Goal: Task Accomplishment & Management: Use online tool/utility

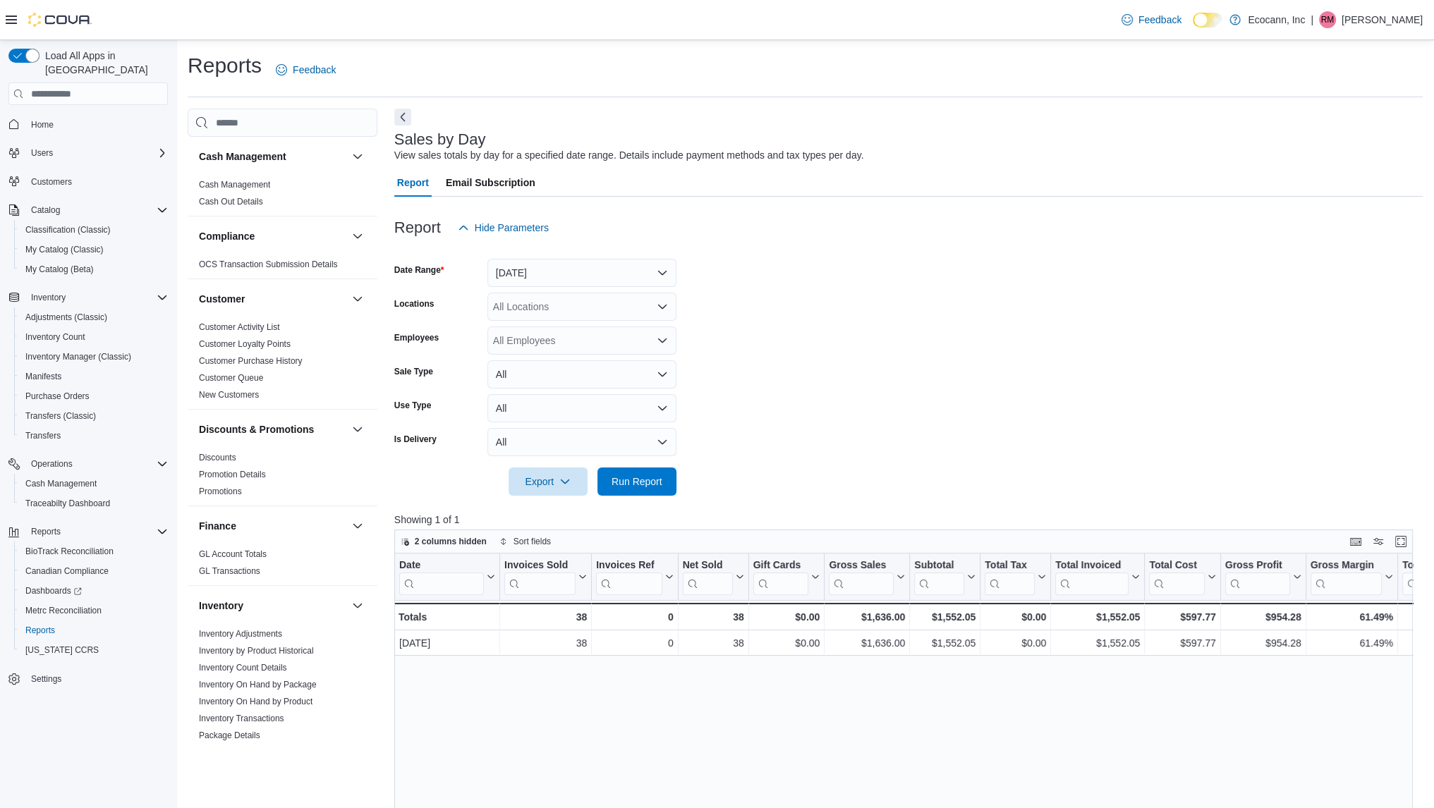
scroll to position [753, 0]
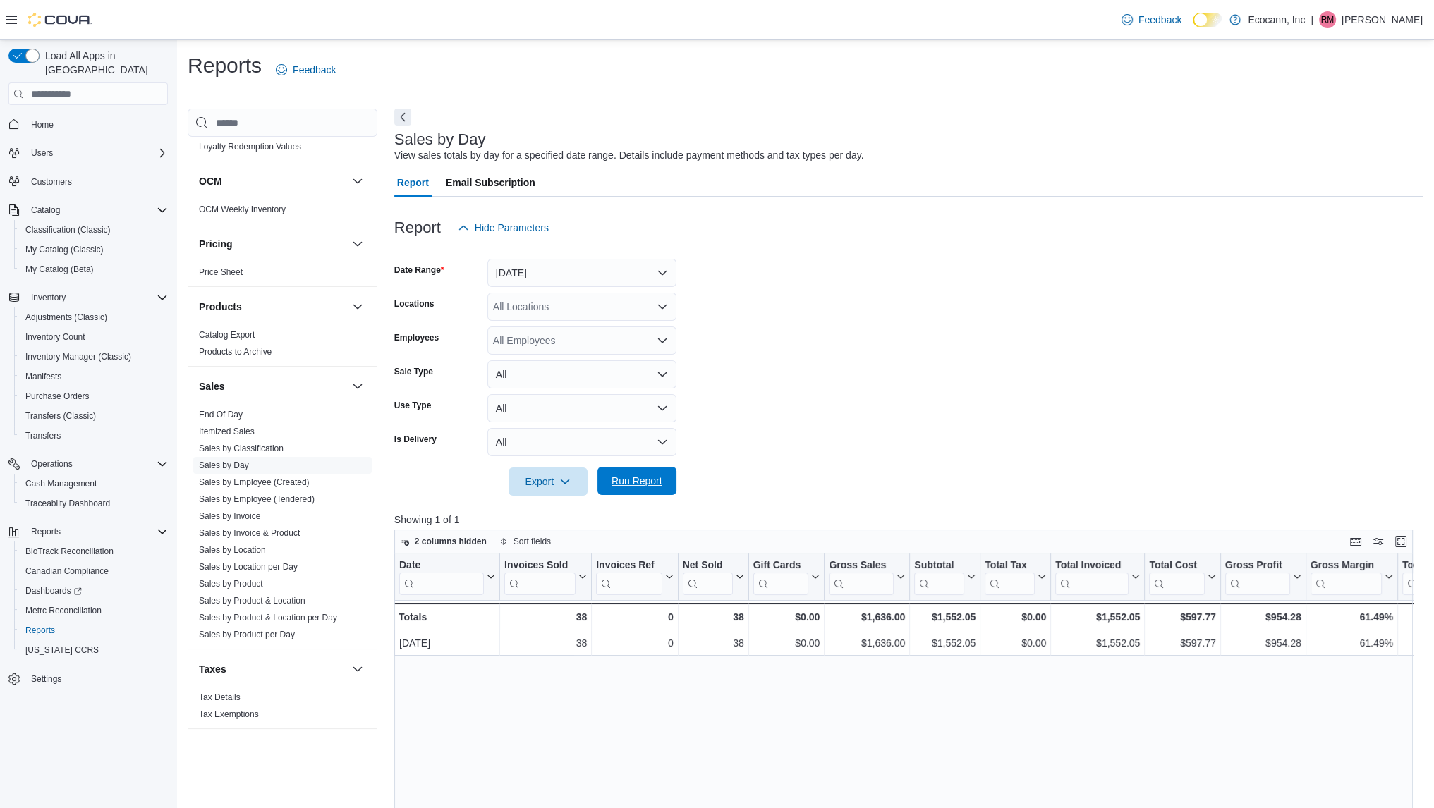
click at [649, 472] on span "Run Report" at bounding box center [637, 481] width 62 height 28
click at [236, 587] on span "Sales by Product" at bounding box center [231, 583] width 64 height 11
click at [243, 584] on link "Sales by Product" at bounding box center [231, 584] width 64 height 10
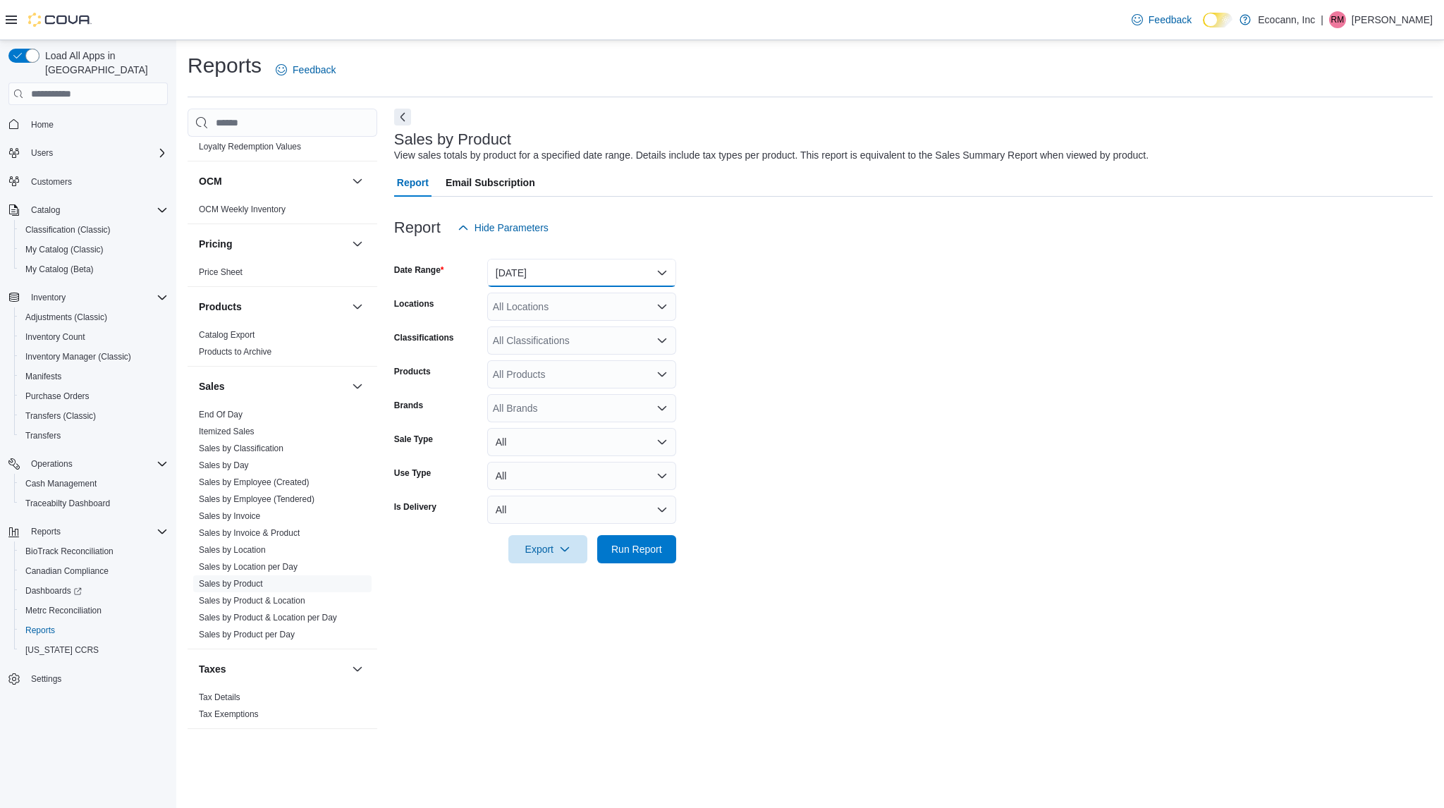
click at [590, 269] on button "[DATE]" at bounding box center [581, 273] width 189 height 28
click at [528, 324] on span "[DATE]" at bounding box center [590, 329] width 161 height 17
click at [638, 551] on span "Run Report" at bounding box center [636, 549] width 51 height 14
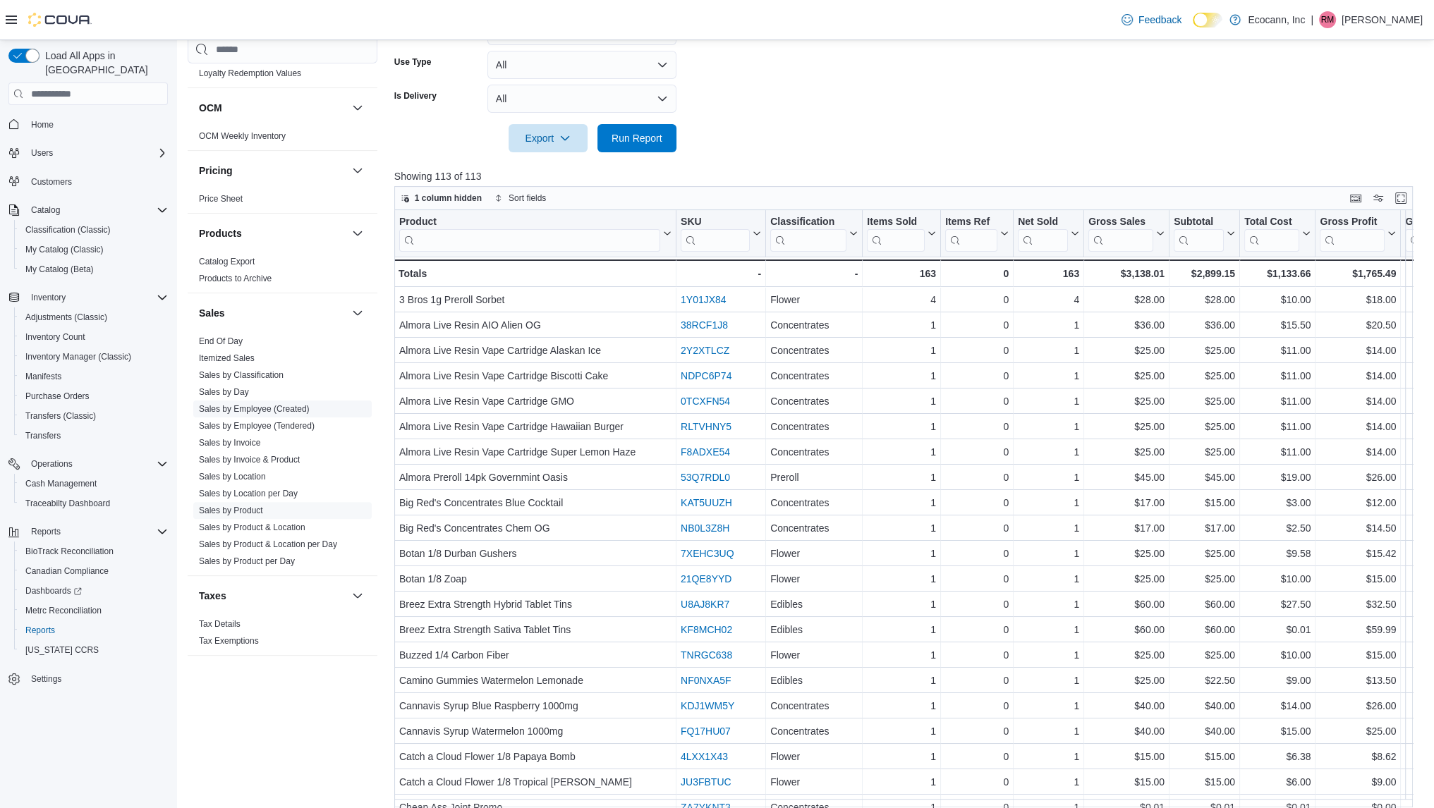
click at [232, 401] on span "Sales by Employee (Created)" at bounding box center [282, 409] width 178 height 17
click at [236, 389] on link "Sales by Day" at bounding box center [224, 392] width 50 height 10
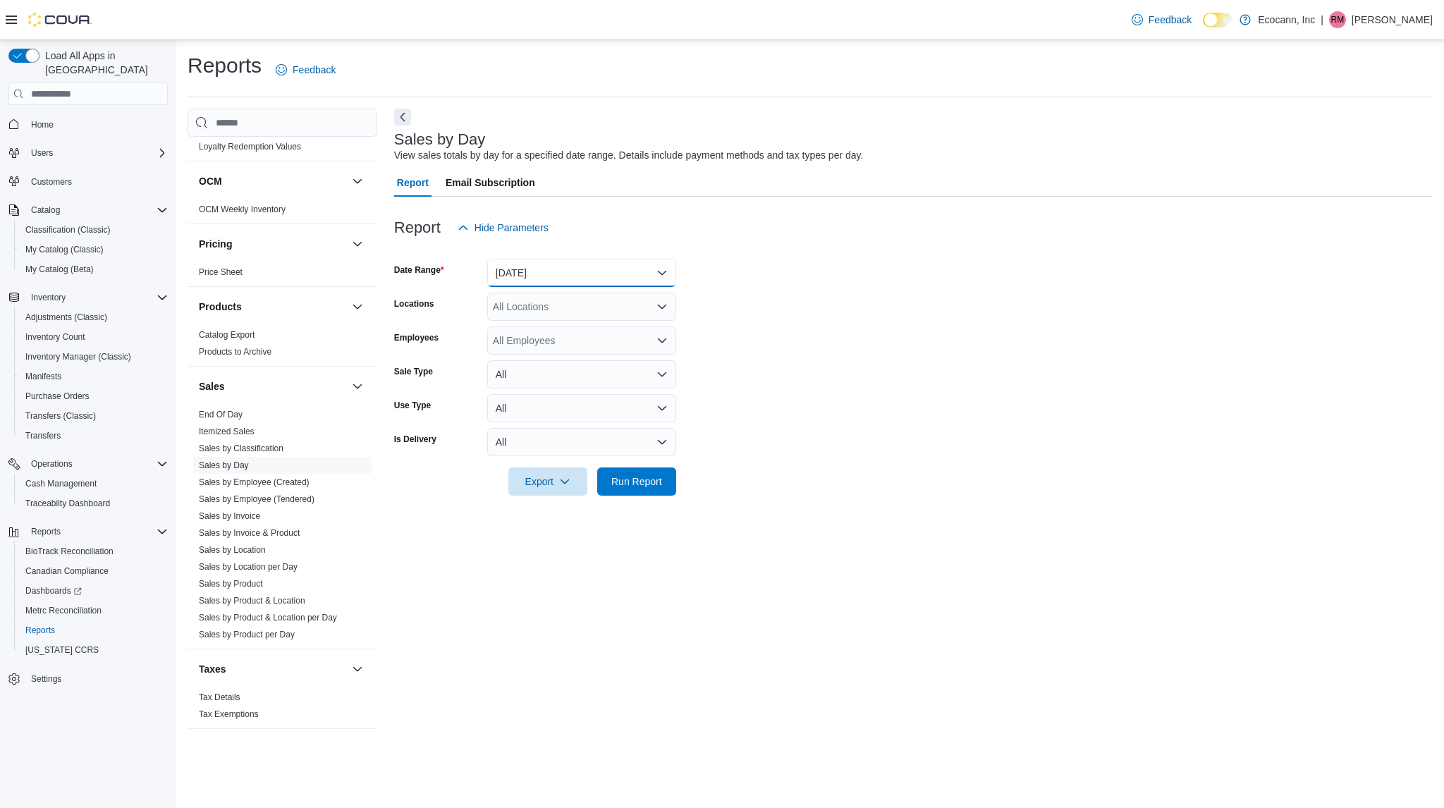
click at [584, 265] on button "[DATE]" at bounding box center [581, 273] width 189 height 28
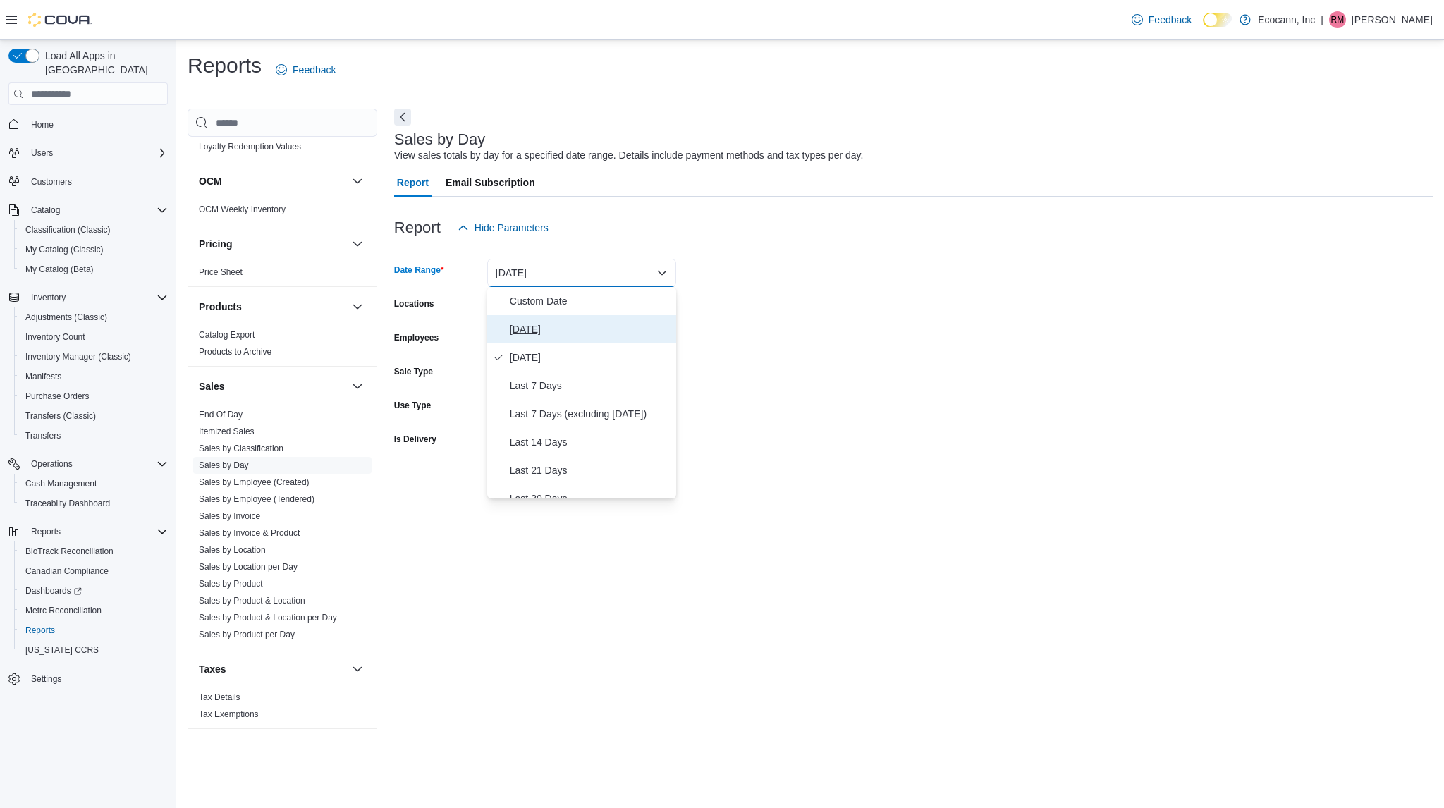
click at [530, 327] on span "[DATE]" at bounding box center [590, 329] width 161 height 17
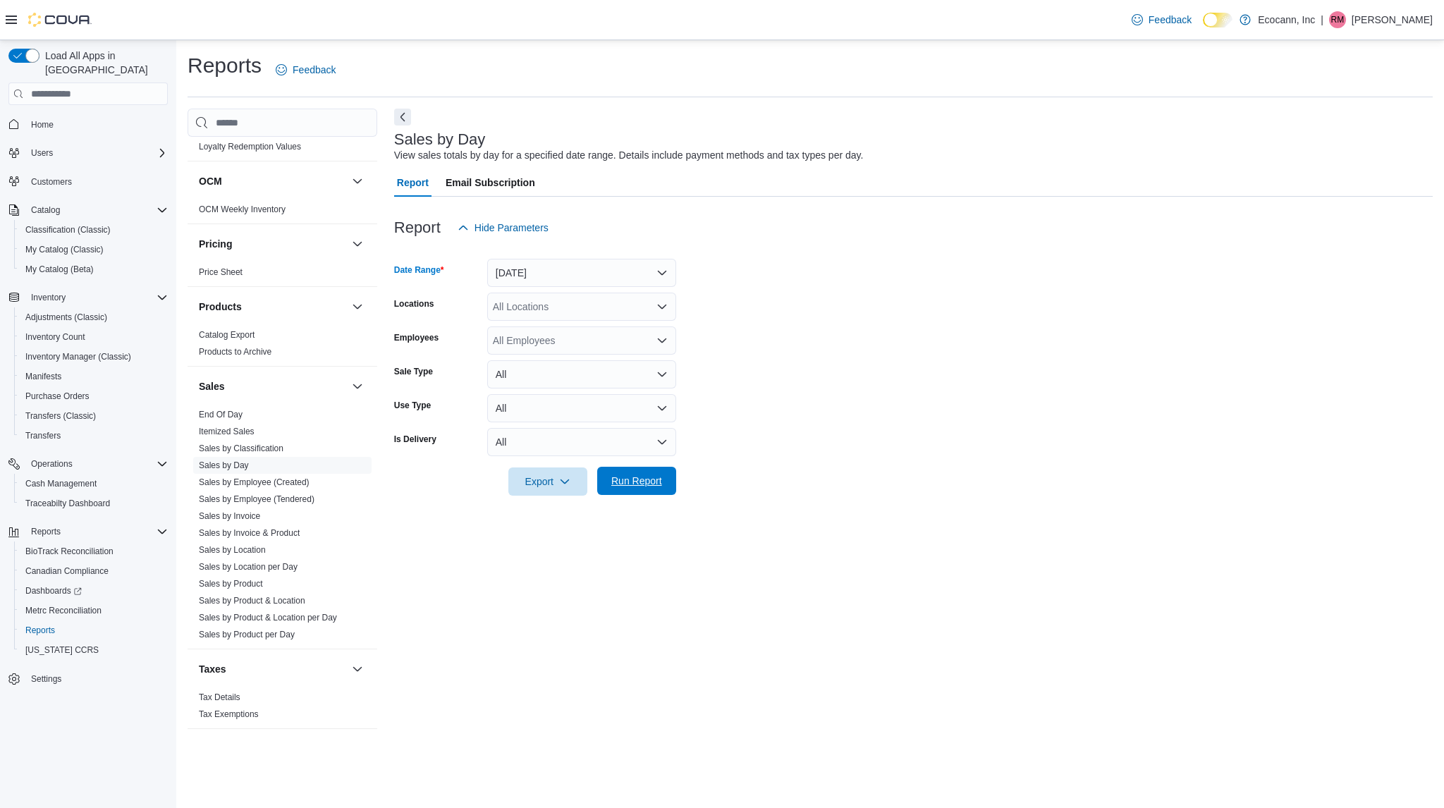
click at [642, 482] on span "Run Report" at bounding box center [636, 481] width 51 height 14
